Goal: Transaction & Acquisition: Purchase product/service

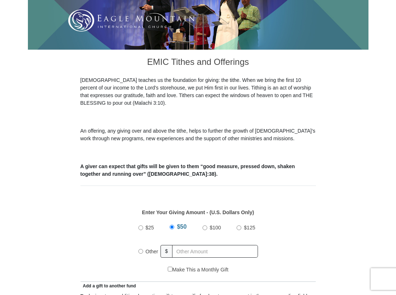
scroll to position [217, 0]
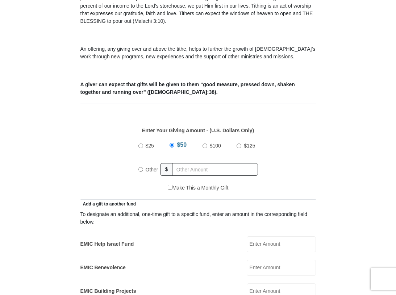
click at [141, 146] on input "$25" at bounding box center [140, 145] width 5 height 5
radio input "true"
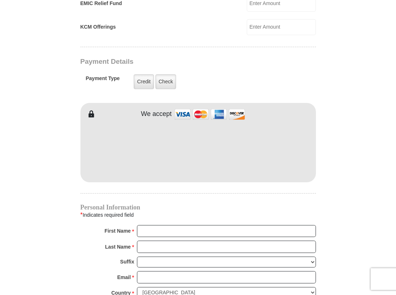
scroll to position [543, 0]
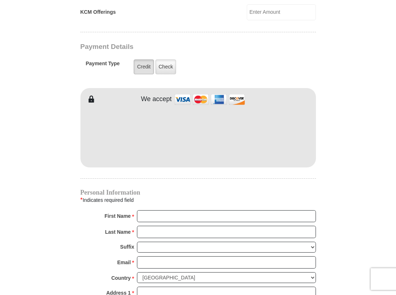
click at [147, 67] on label "Credit" at bounding box center [144, 66] width 20 height 15
click at [0, 0] on input "Credit" at bounding box center [0, 0] width 0 height 0
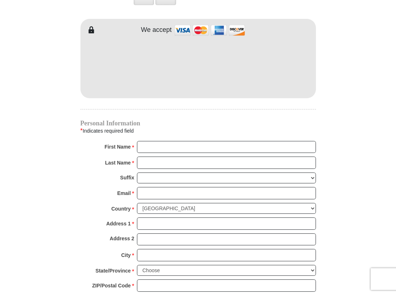
scroll to position [615, 0]
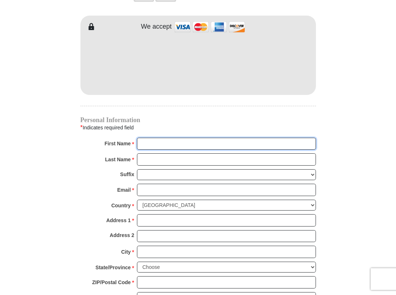
click at [149, 144] on input "First Name *" at bounding box center [226, 144] width 179 height 12
type input "Cynthia"
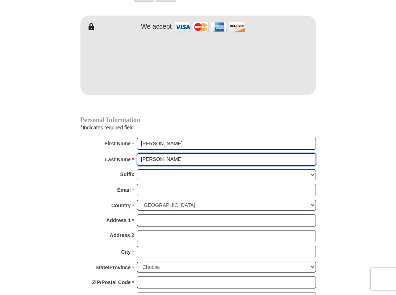
type input "Sprayberry"
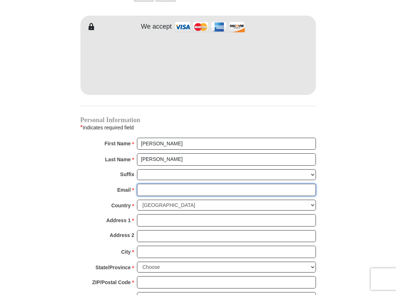
click at [151, 188] on input "Email *" at bounding box center [226, 190] width 179 height 12
type input "crsprayberry@gmail.com"
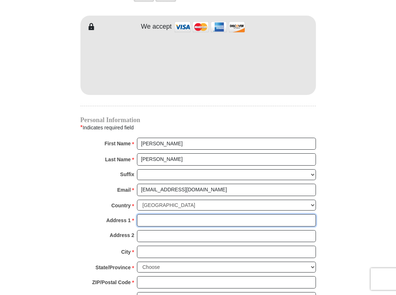
click at [152, 219] on input "Address 1 *" at bounding box center [226, 220] width 179 height 12
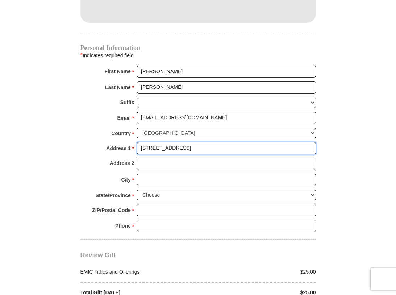
scroll to position [688, 0]
type input "3206 Omega Drive"
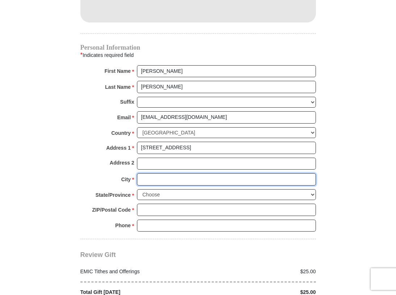
click at [161, 179] on input "City *" at bounding box center [226, 179] width 179 height 12
type input "Tyler"
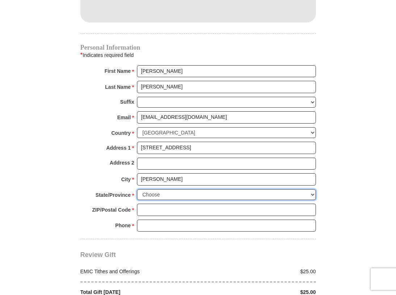
click at [311, 192] on select "Choose Alabama Alaska American Samoa Arizona Arkansas Armed Forces Americas Arm…" at bounding box center [226, 194] width 179 height 11
select select "TX"
click at [137, 189] on select "Choose Alabama Alaska American Samoa Arizona Arkansas Armed Forces Americas Arm…" at bounding box center [226, 194] width 179 height 11
click at [181, 212] on input "ZIP/Postal Code *" at bounding box center [226, 209] width 179 height 12
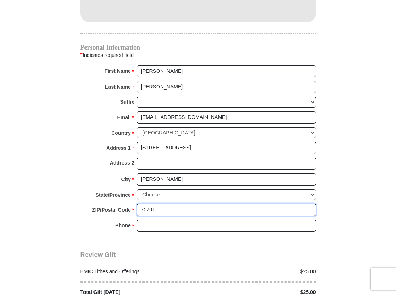
type input "75701"
click at [176, 222] on input "Phone * *" at bounding box center [226, 225] width 179 height 12
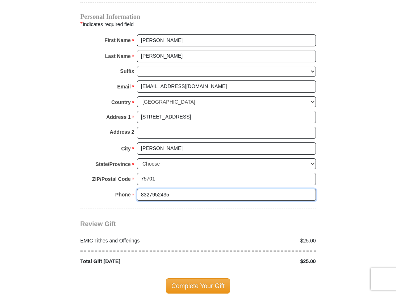
scroll to position [797, 0]
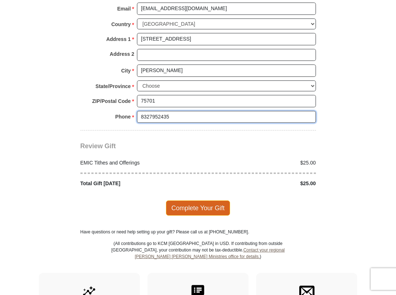
type input "8327952435"
click at [219, 205] on span "Complete Your Gift" at bounding box center [198, 207] width 64 height 15
